Goal: Information Seeking & Learning: Learn about a topic

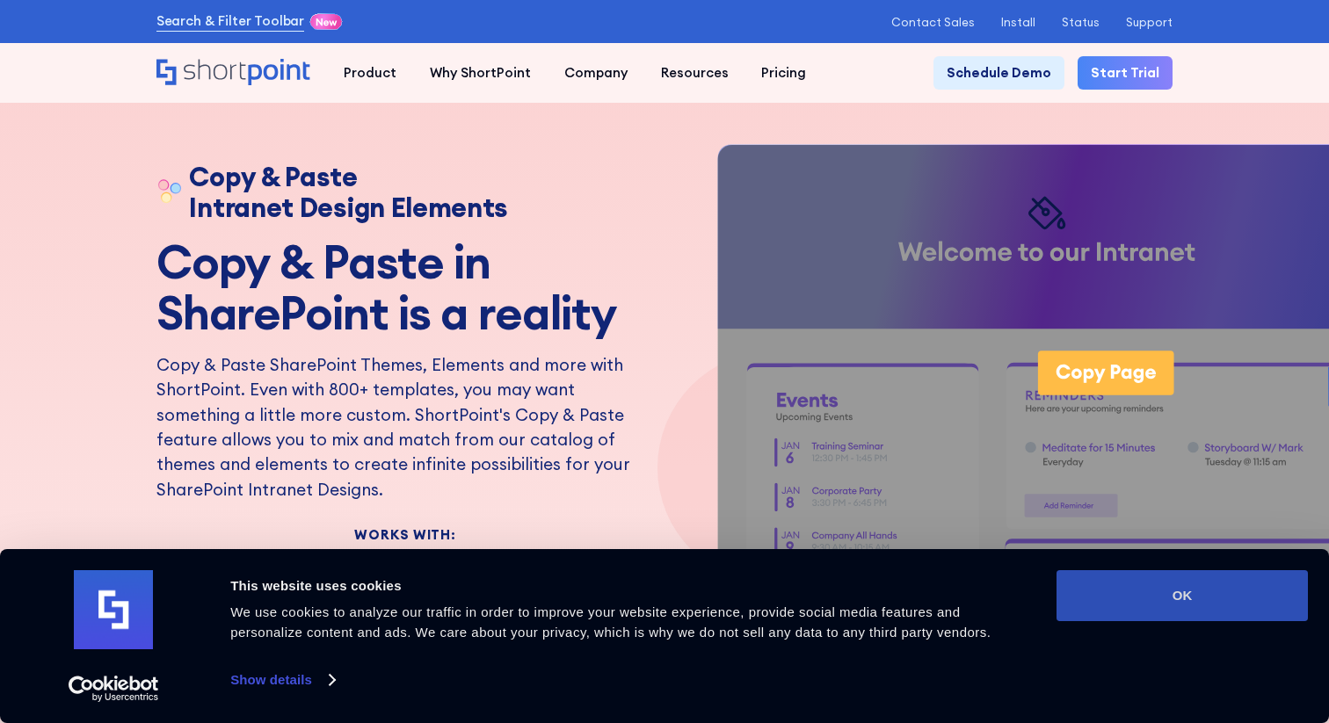
click at [1192, 586] on button "OK" at bounding box center [1181, 595] width 251 height 51
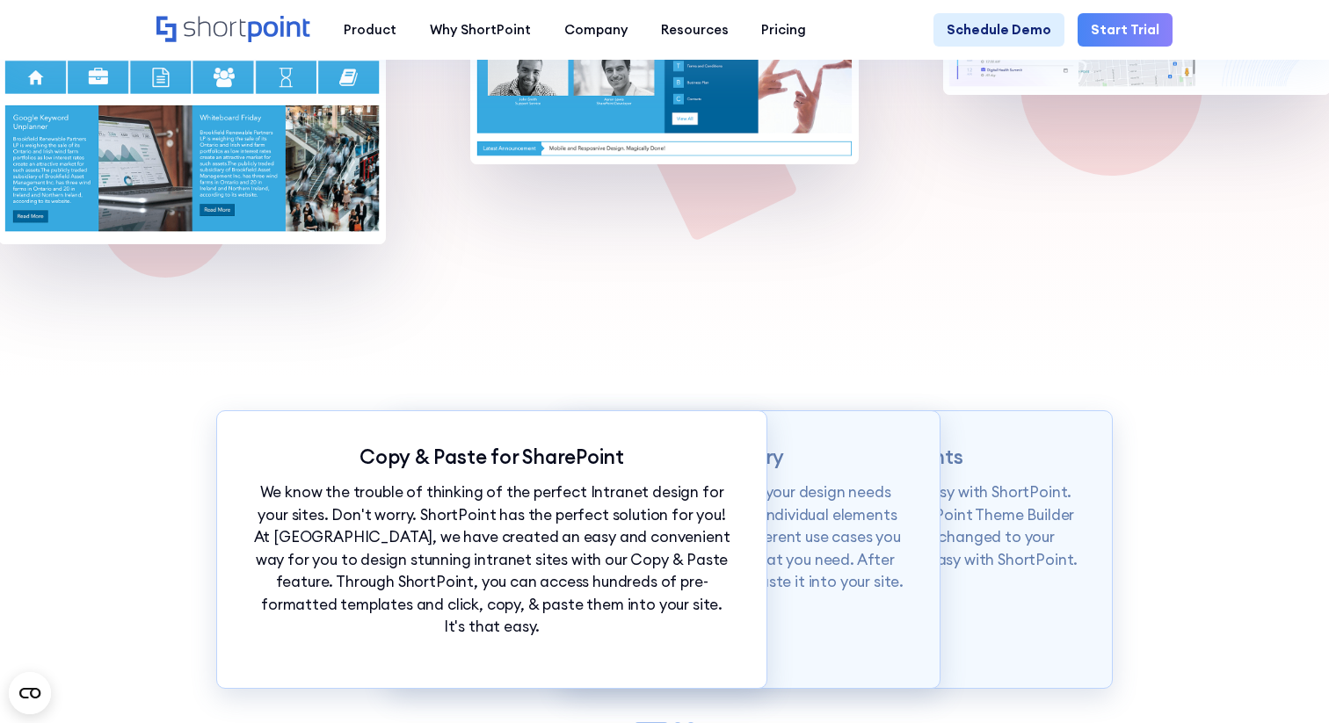
scroll to position [1256, 0]
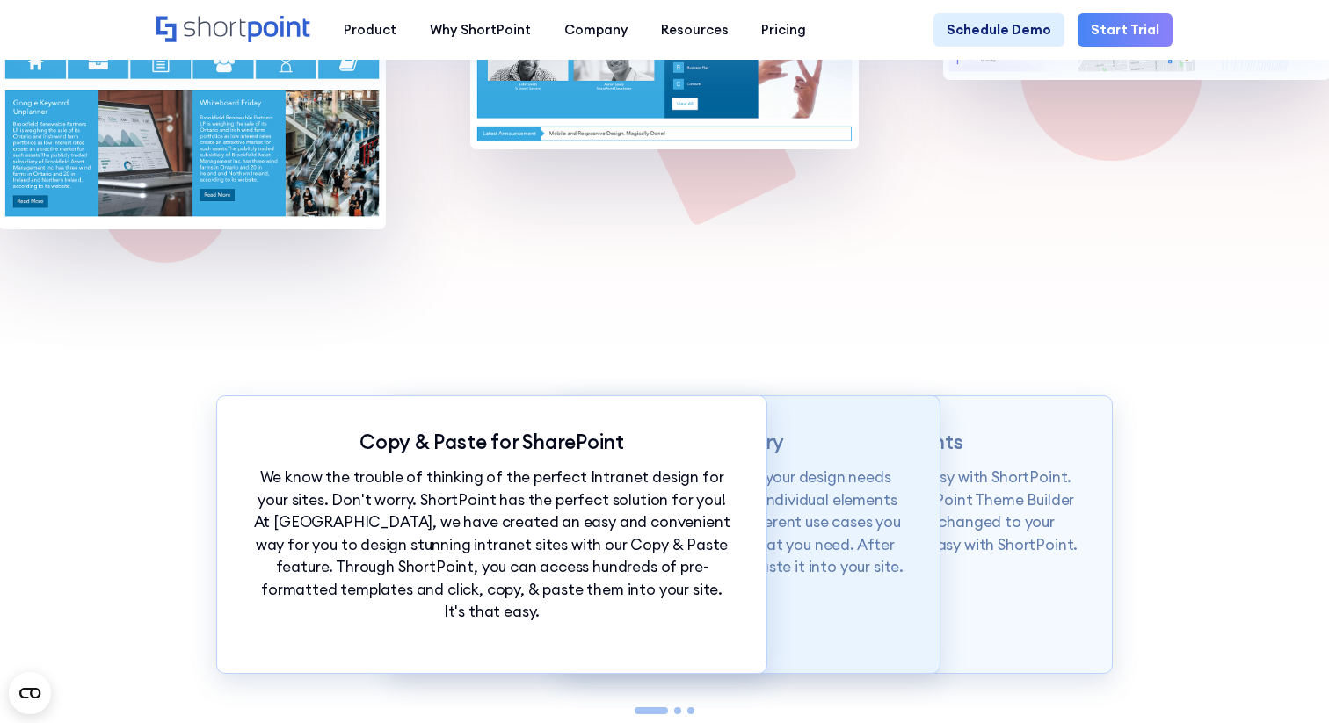
click at [815, 474] on p "Our Demos library is categorized according to your design needs from whole page…" at bounding box center [664, 523] width 483 height 112
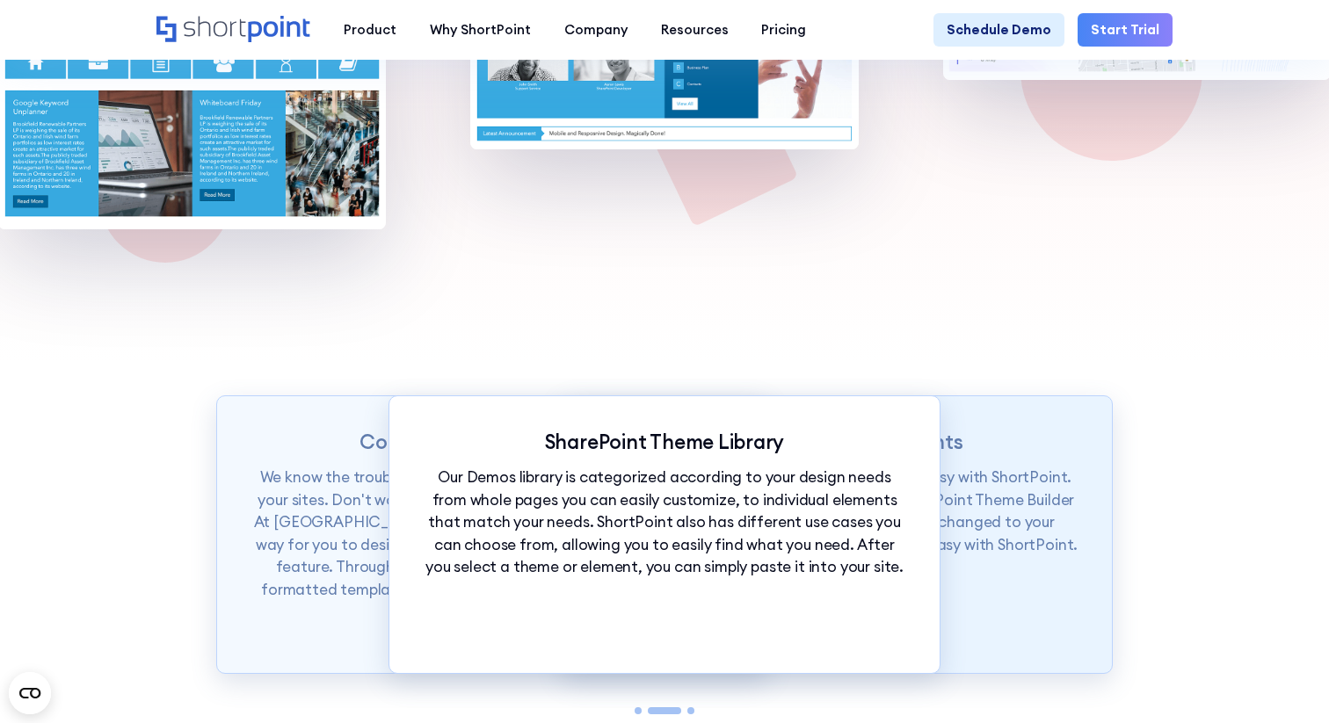
click at [994, 492] on p "Want to set branding for your whole site? It's easy with ShortPoint. You can se…" at bounding box center [836, 512] width 483 height 90
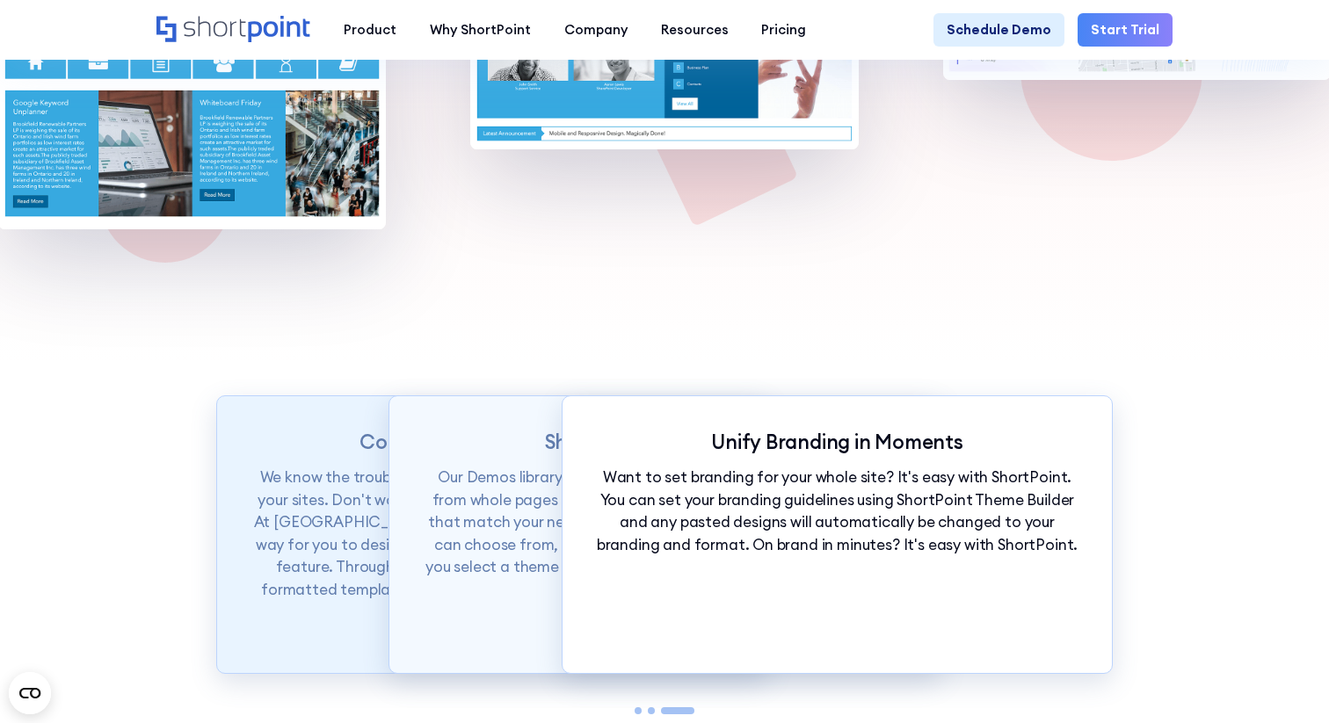
click at [274, 510] on p "We know the trouble of thinking of the perfect Intranet design for your sites. …" at bounding box center [491, 545] width 483 height 157
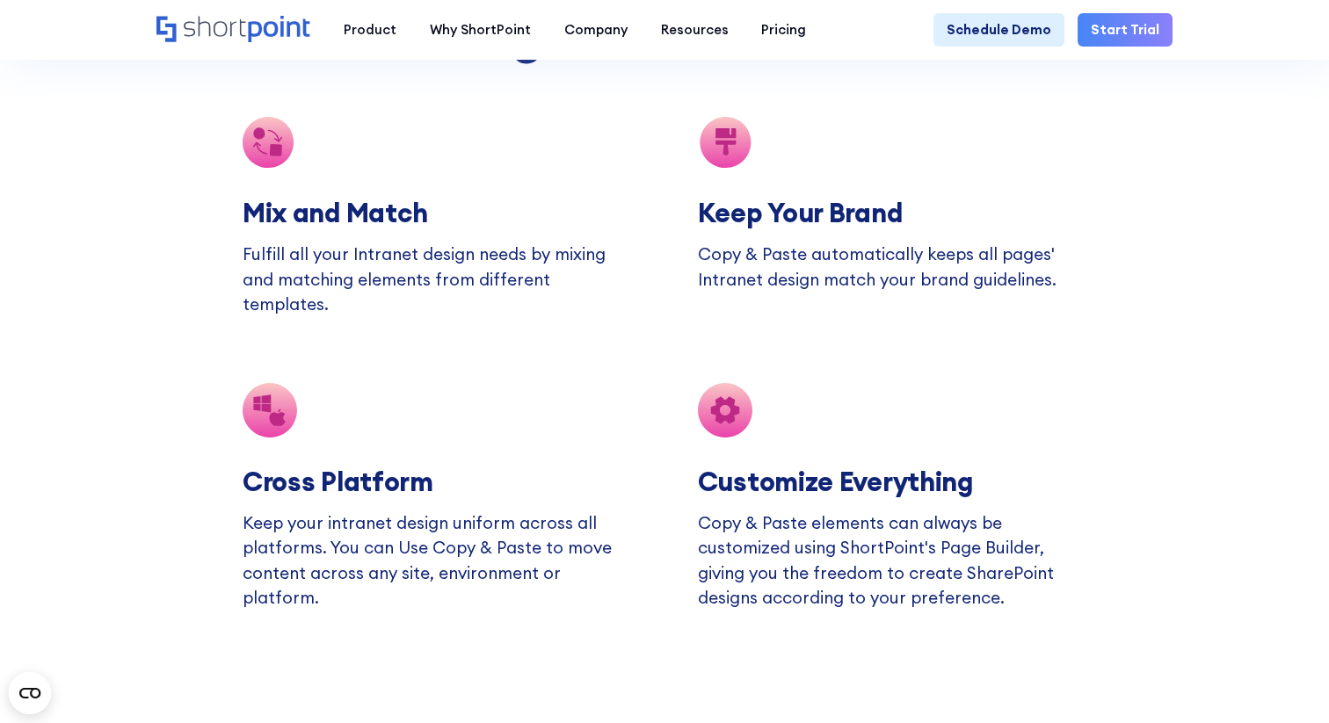
scroll to position [2989, 0]
click at [924, 546] on p "Copy & Paste elements can always be customized using ShortPoint's Page Builder,…" at bounding box center [892, 559] width 388 height 99
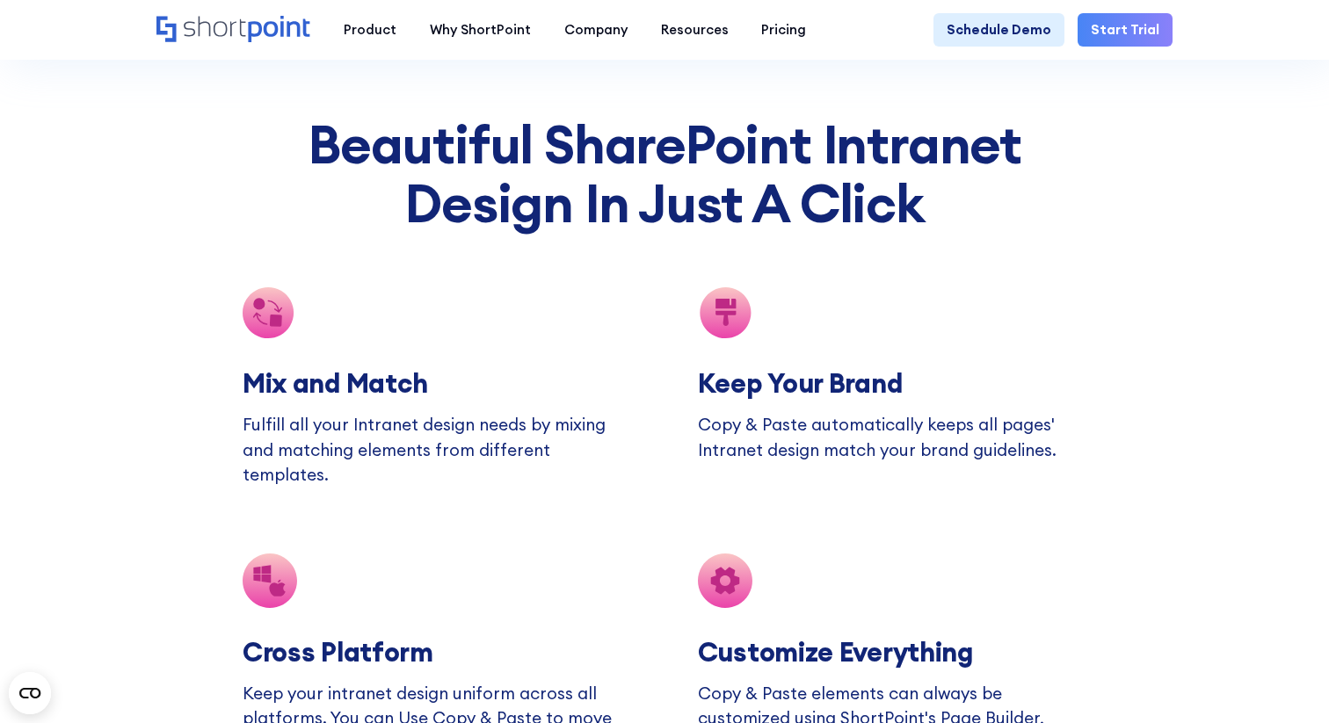
scroll to position [2803, 0]
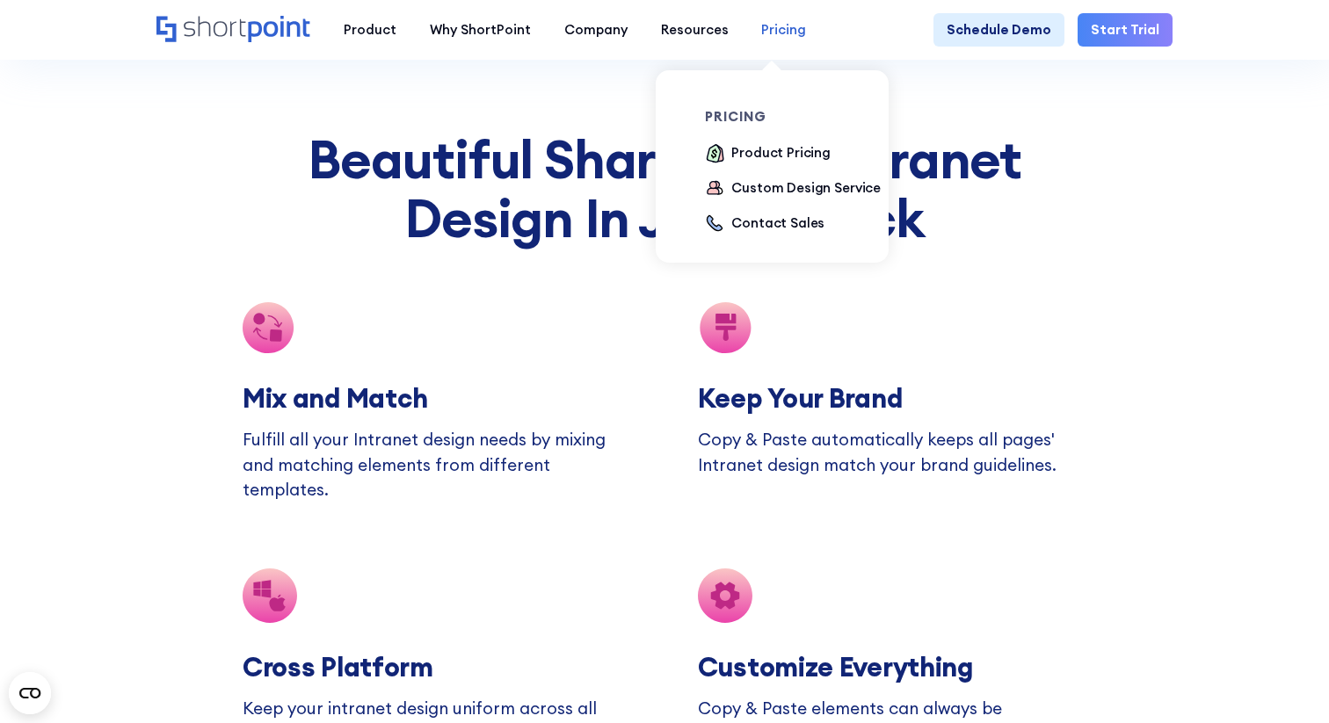
click at [774, 34] on div "Pricing" at bounding box center [783, 30] width 45 height 20
click at [750, 157] on div "Product Pricing" at bounding box center [780, 153] width 99 height 20
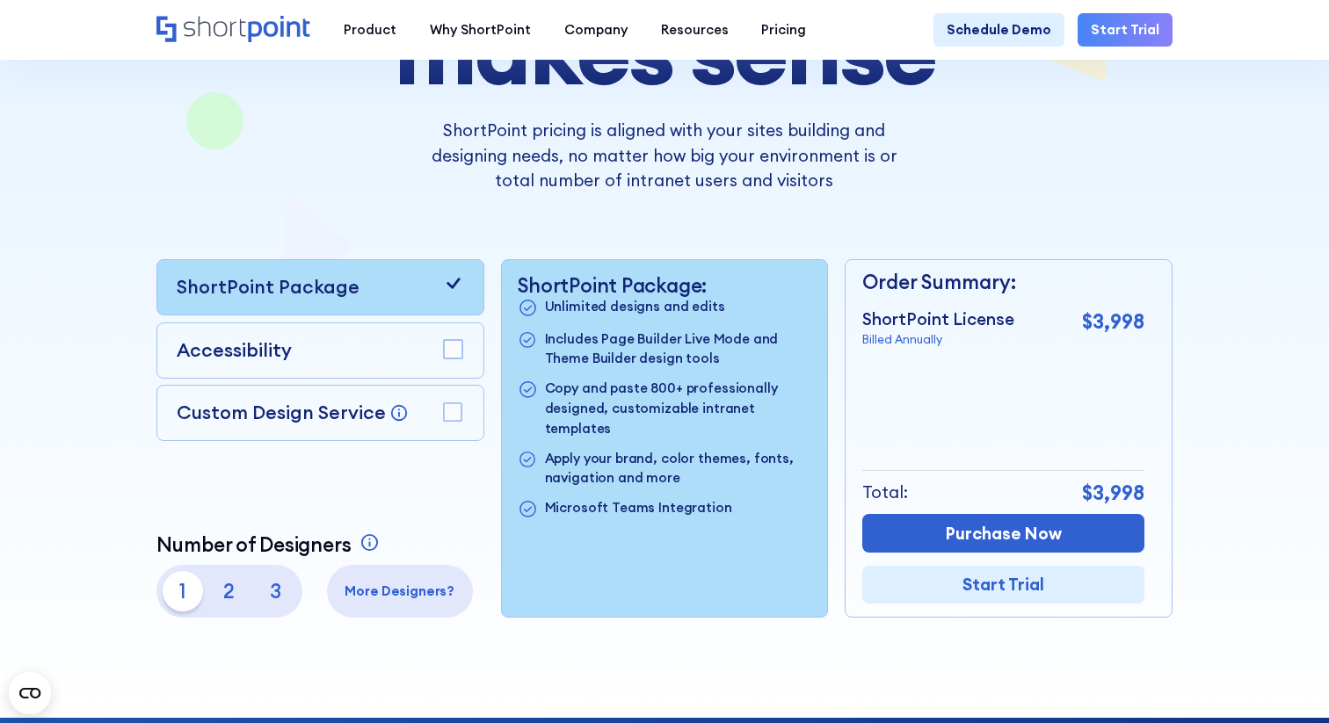
scroll to position [274, 0]
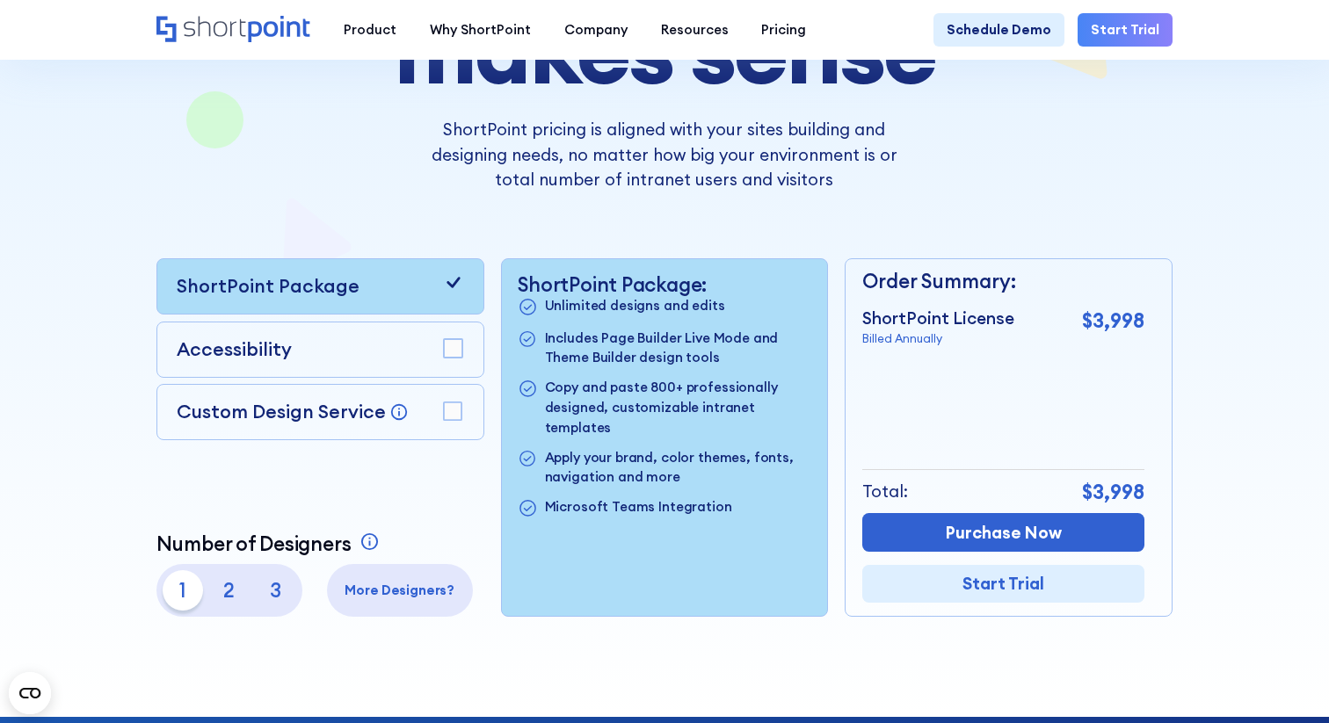
click at [451, 410] on rect at bounding box center [453, 411] width 18 height 18
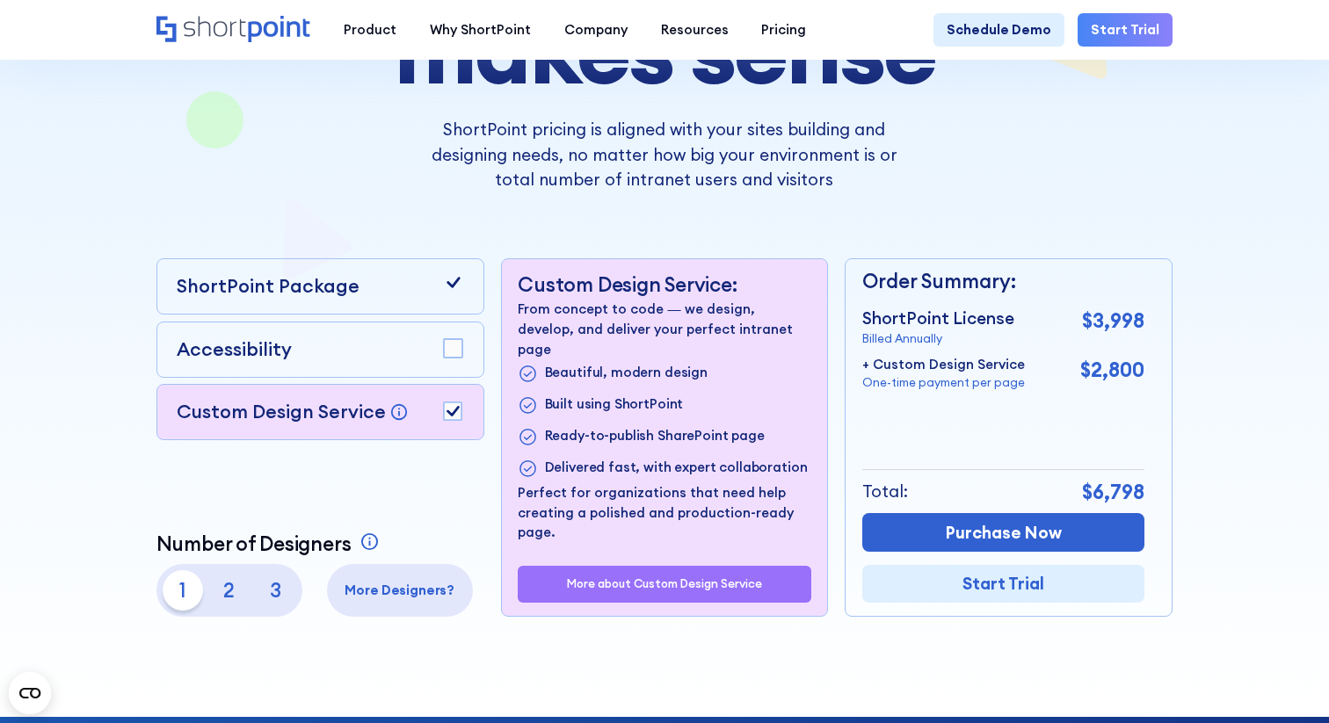
click at [457, 359] on div at bounding box center [453, 349] width 20 height 22
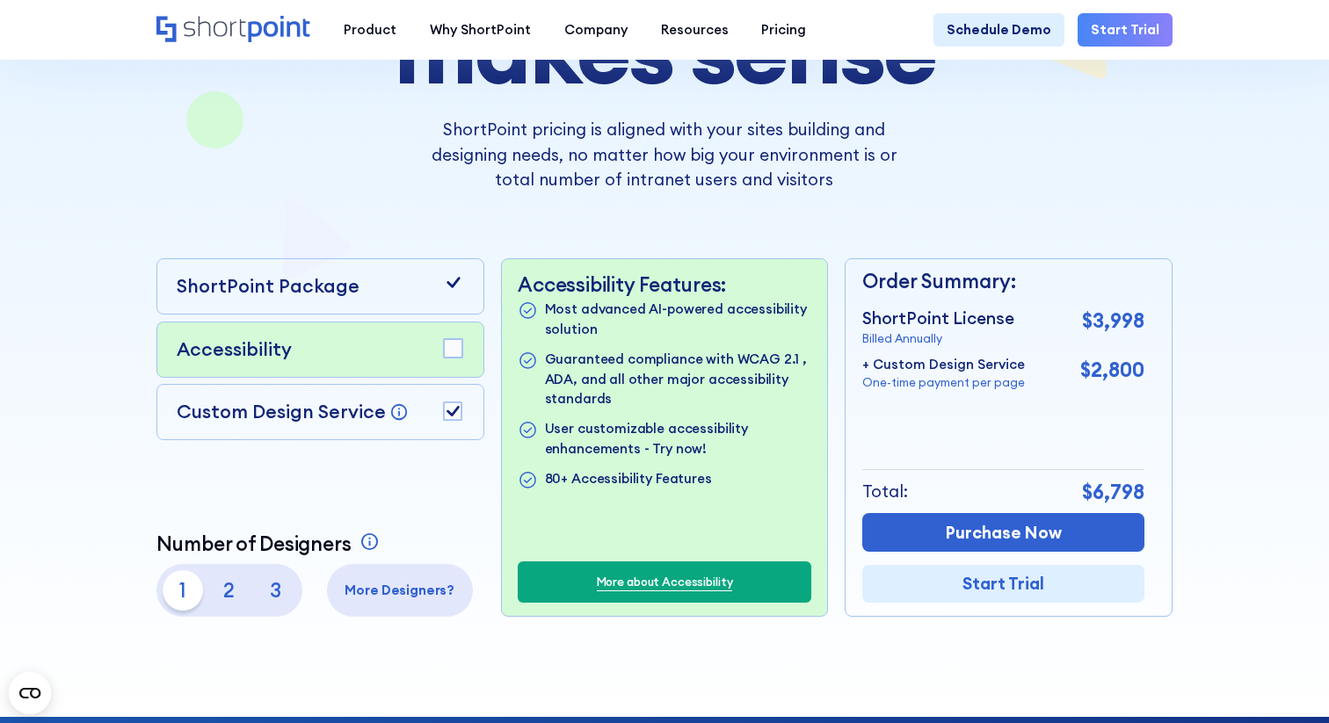
click at [453, 402] on rect at bounding box center [453, 411] width 18 height 18
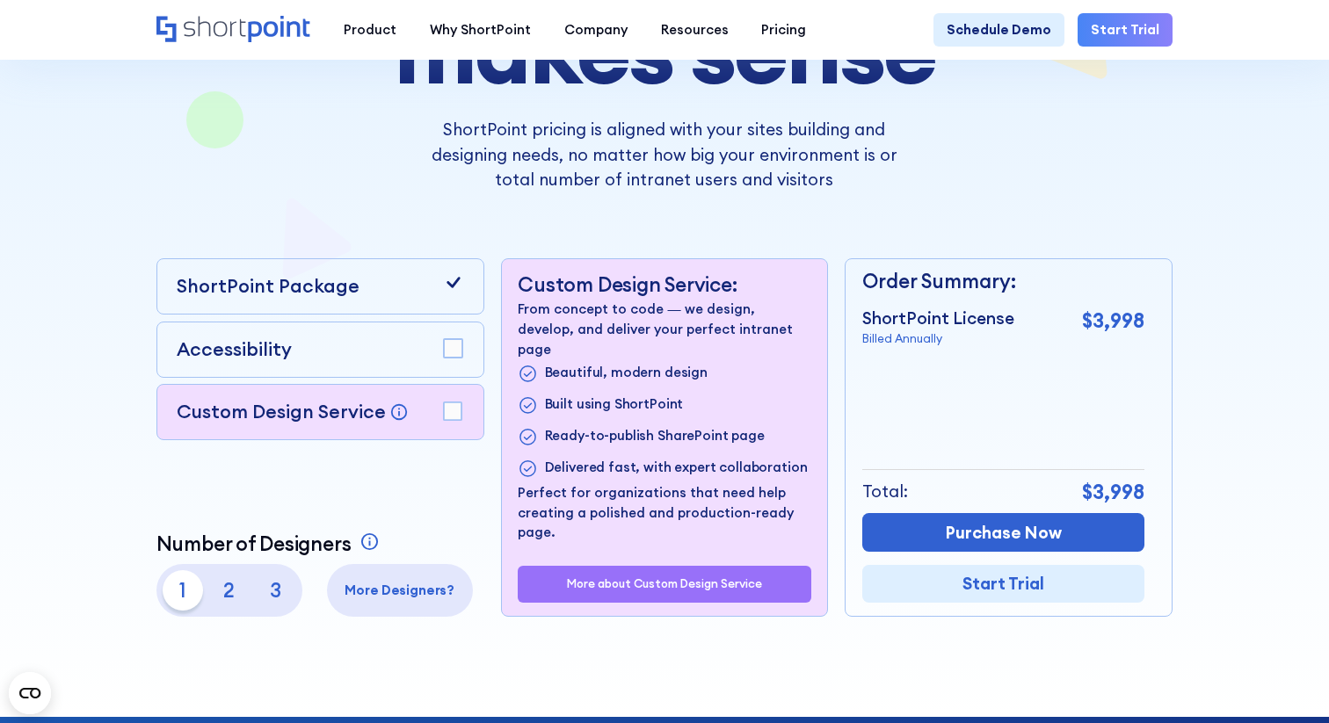
click at [464, 273] on div "ShortPoint Package" at bounding box center [320, 286] width 328 height 56
